Goal: Information Seeking & Learning: Learn about a topic

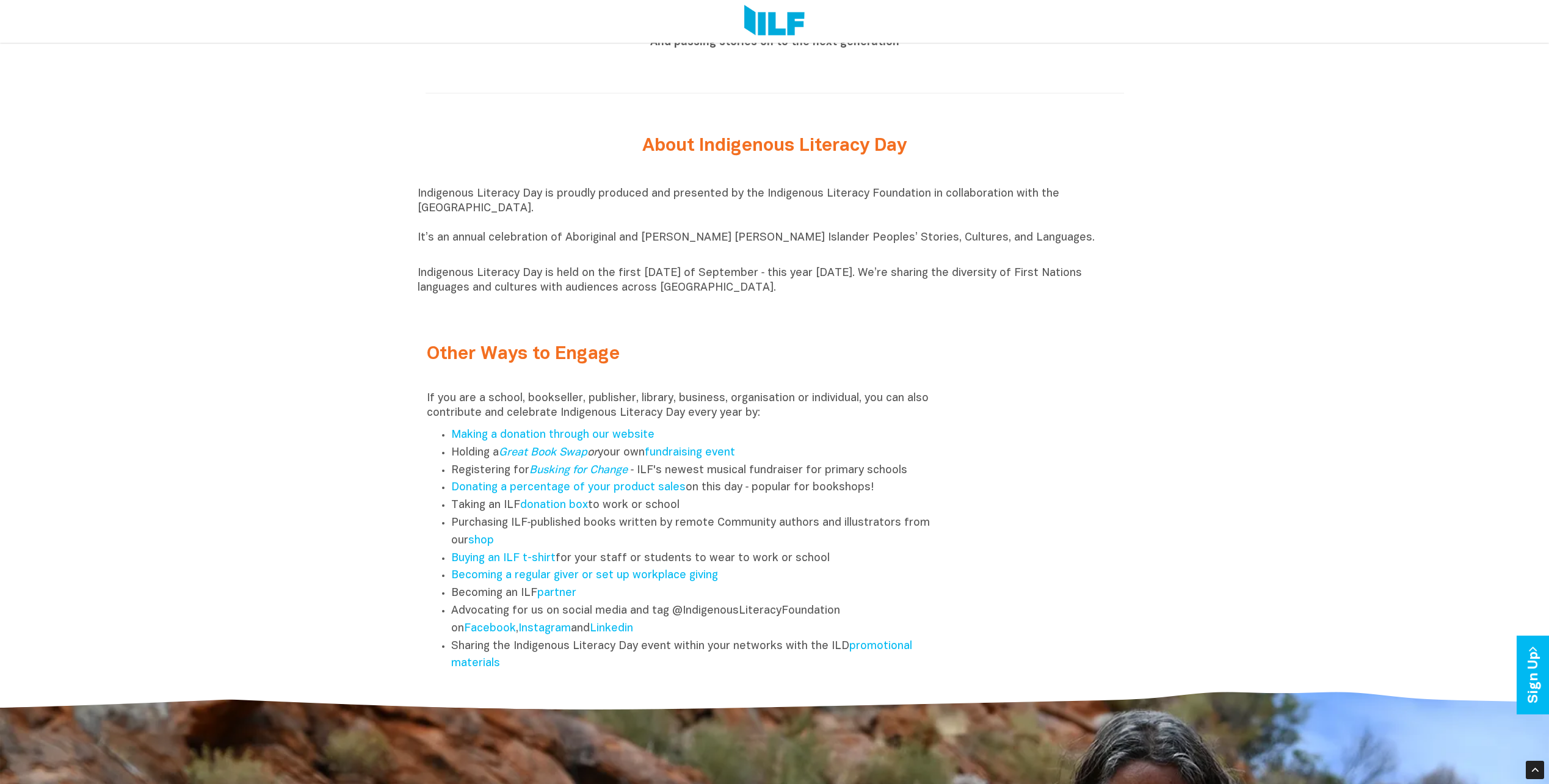
scroll to position [1527, 0]
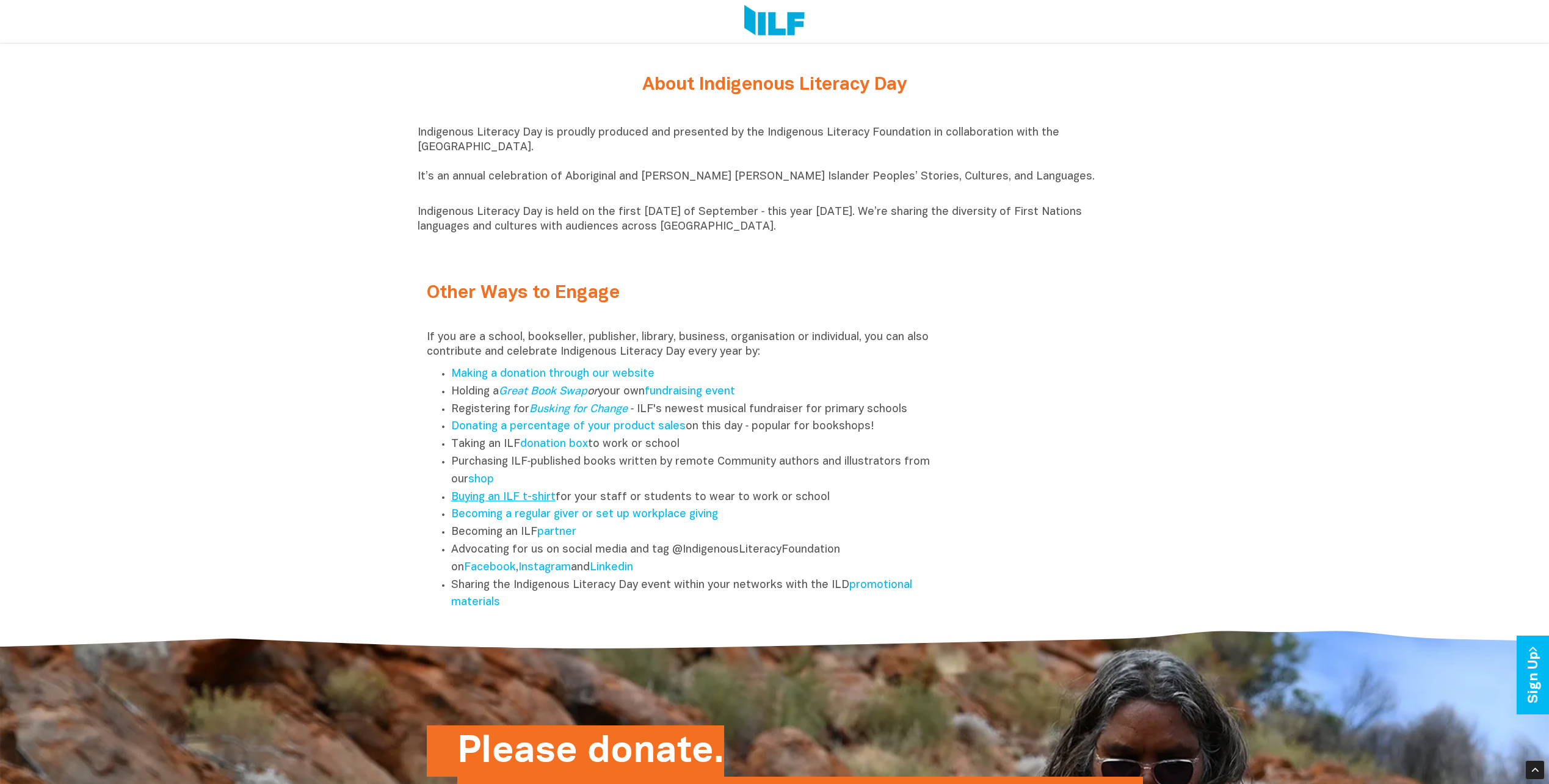
click at [499, 503] on link "Buying an ILF t-shirt" at bounding box center [504, 497] width 105 height 10
click at [886, 593] on link "promotional materials" at bounding box center [682, 594] width 461 height 28
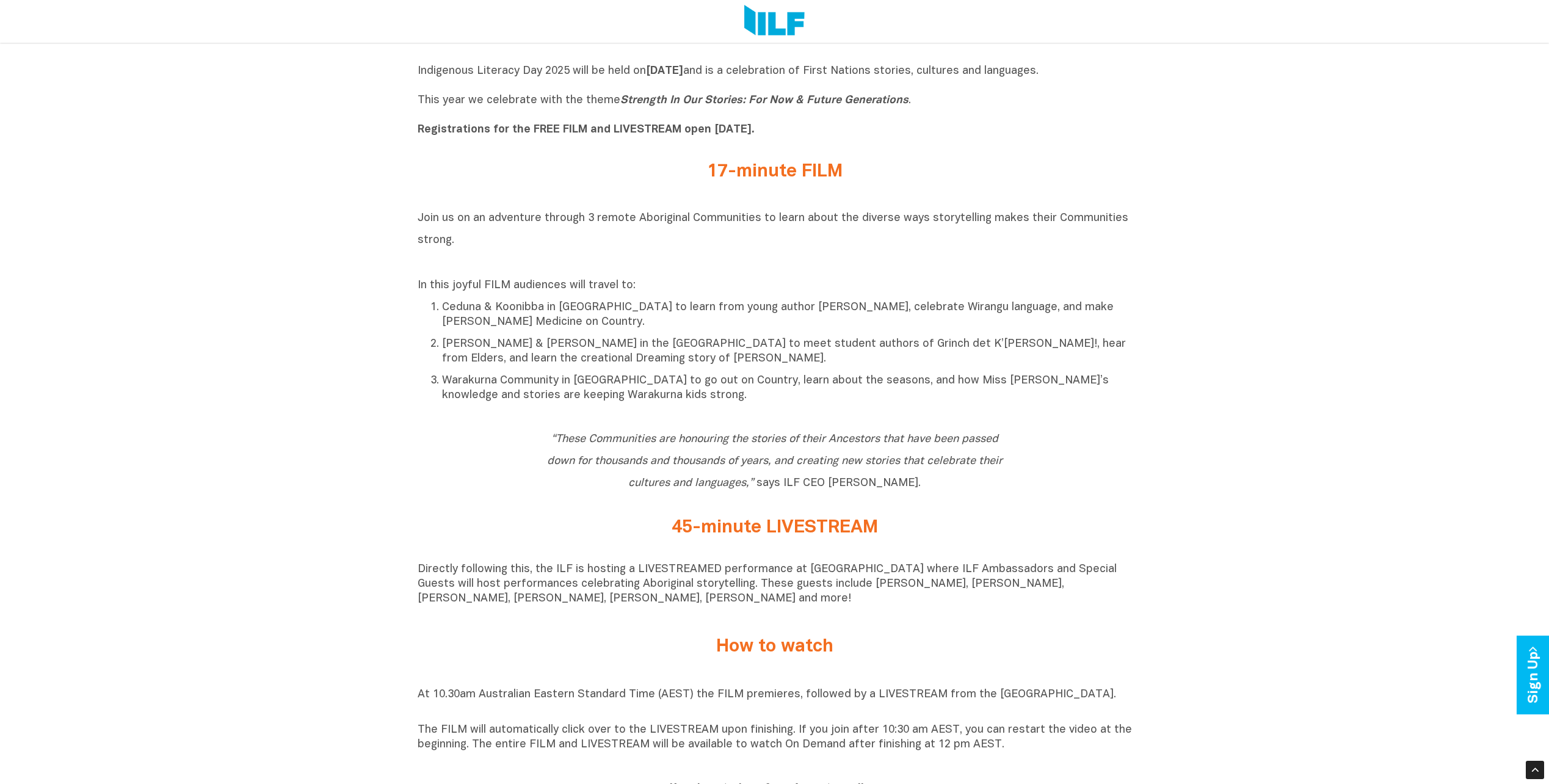
scroll to position [672, 0]
click at [1268, 348] on div "Indigenous Literacy Day 2025 Indigenous Literacy Day 2025 will be held [DATE][D…" at bounding box center [774, 747] width 1549 height 1471
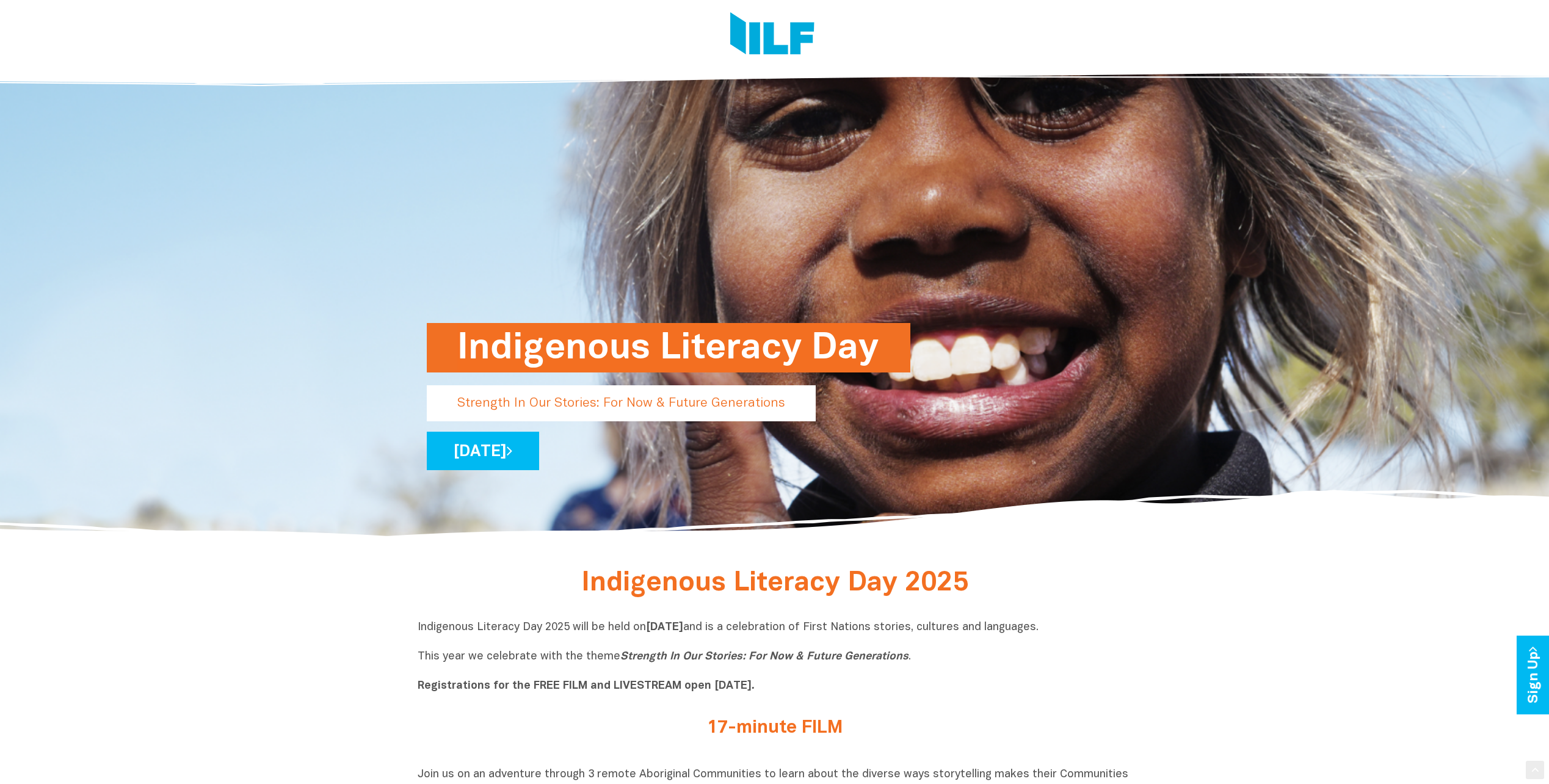
scroll to position [0, 0]
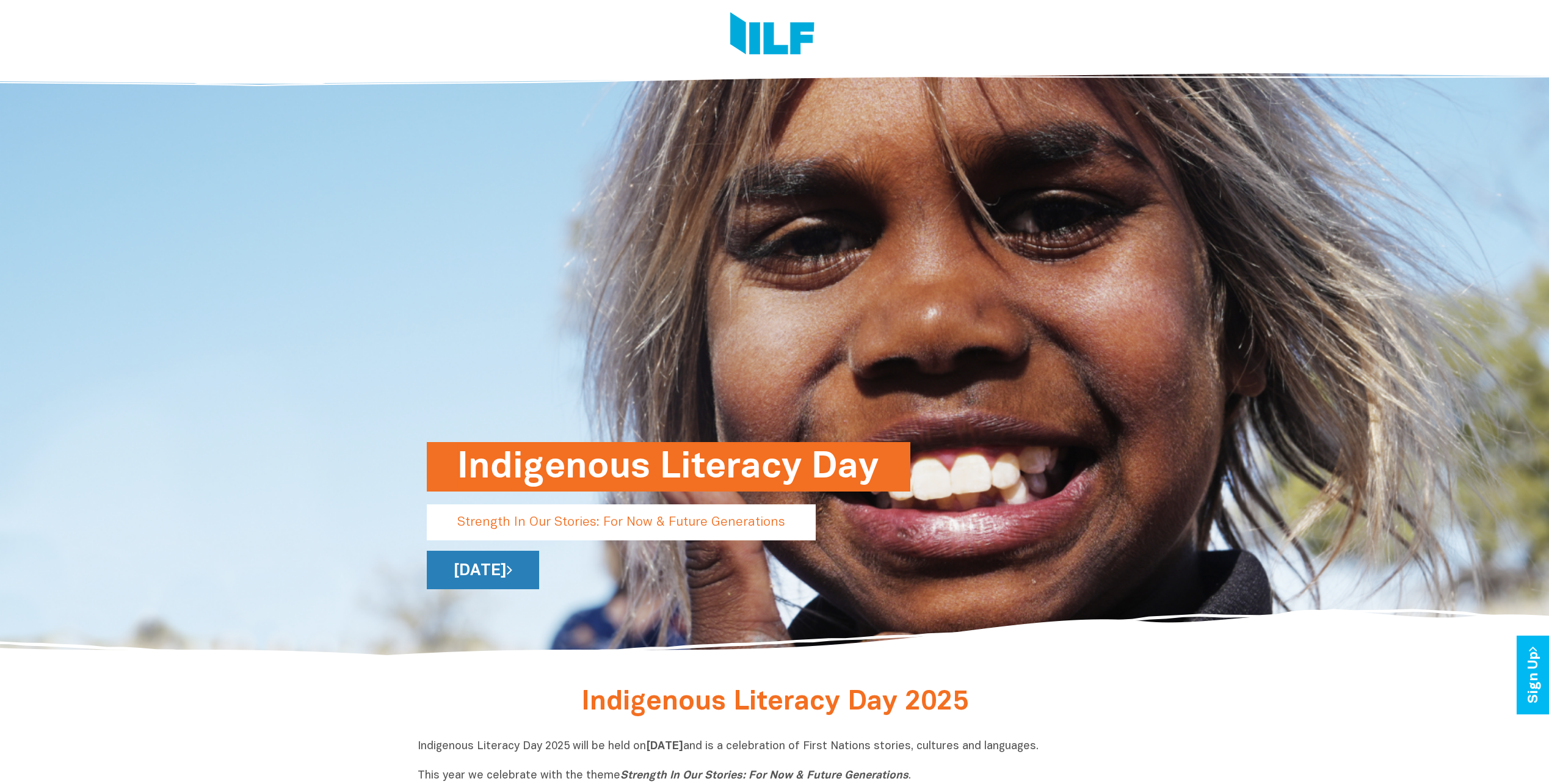
click at [539, 571] on link "[DATE]" at bounding box center [483, 570] width 112 height 39
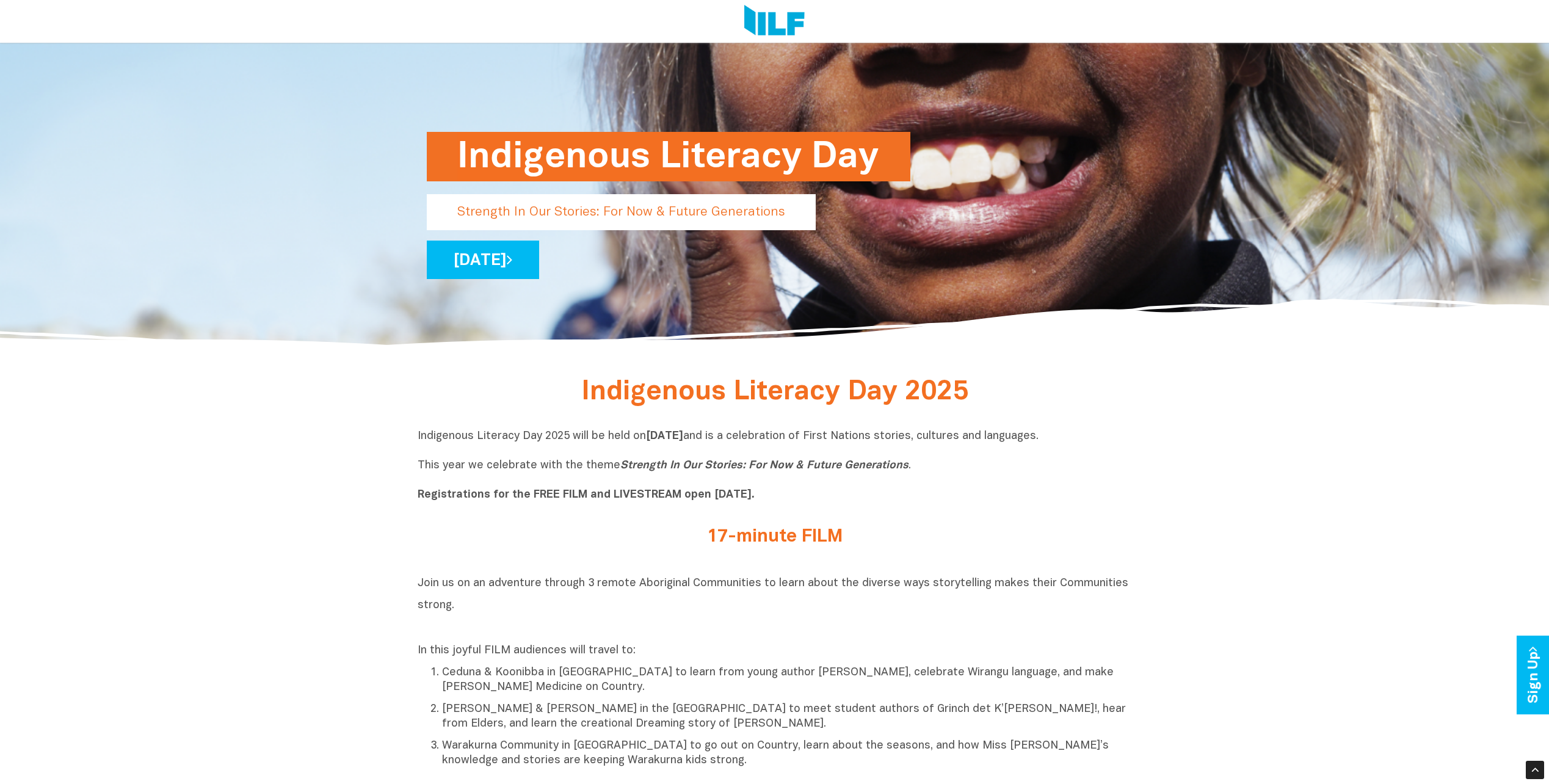
scroll to position [244, 0]
